Goal: Information Seeking & Learning: Learn about a topic

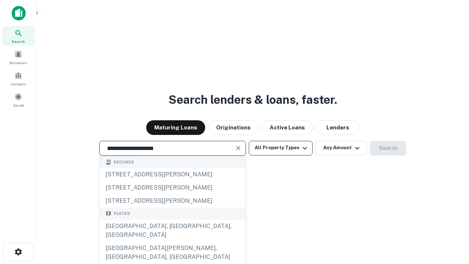
click at [172, 242] on div "[GEOGRAPHIC_DATA], [GEOGRAPHIC_DATA], [GEOGRAPHIC_DATA]" at bounding box center [173, 231] width 146 height 22
click at [281, 148] on button "All Property Types" at bounding box center [281, 148] width 64 height 15
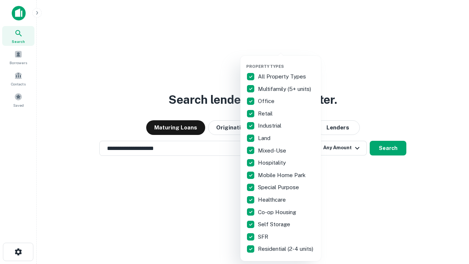
type input "**********"
click at [287, 62] on button "button" at bounding box center [286, 62] width 81 height 0
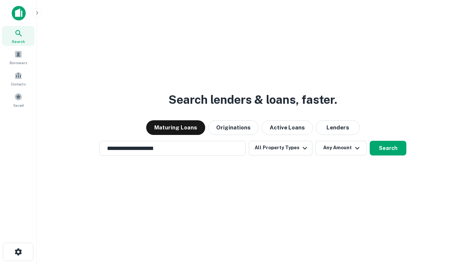
scroll to position [4, 88]
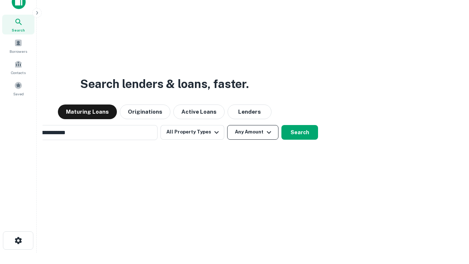
click at [227, 125] on button "Any Amount" at bounding box center [252, 132] width 51 height 15
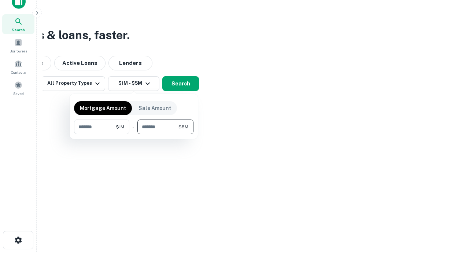
type input "*******"
click at [134, 134] on button "button" at bounding box center [134, 134] width 120 height 0
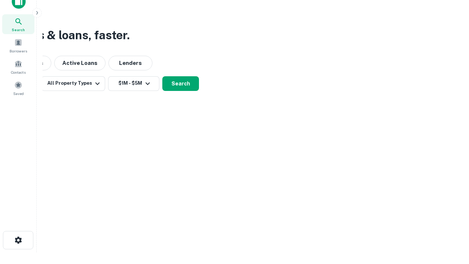
scroll to position [11, 0]
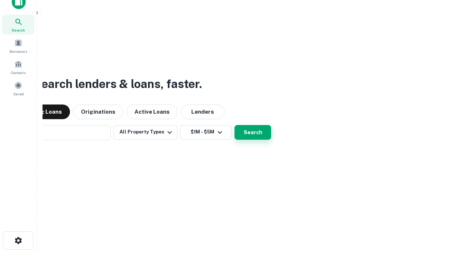
click at [235, 125] on button "Search" at bounding box center [253, 132] width 37 height 15
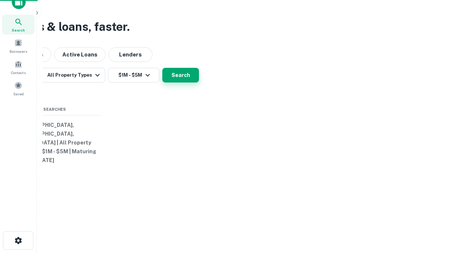
scroll to position [12, 0]
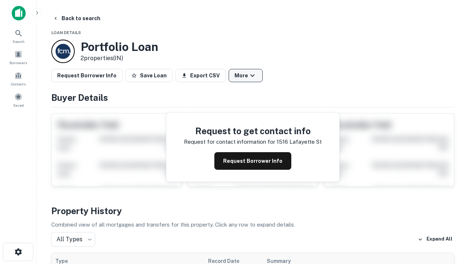
click at [246, 76] on button "More" at bounding box center [246, 75] width 34 height 13
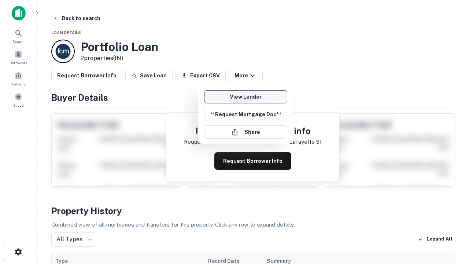
click at [246, 97] on link "View Lender" at bounding box center [245, 96] width 83 height 13
